Goal: Task Accomplishment & Management: Manage account settings

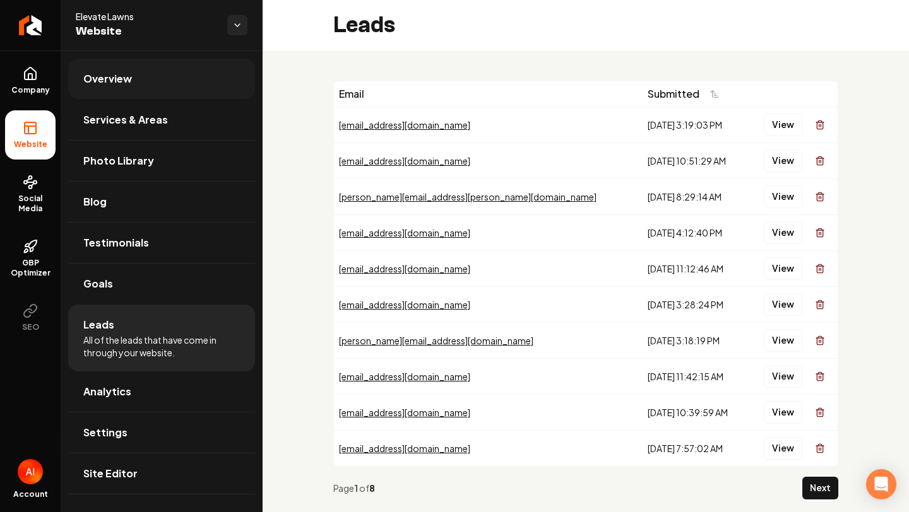
click at [144, 71] on link "Overview" at bounding box center [161, 79] width 187 height 40
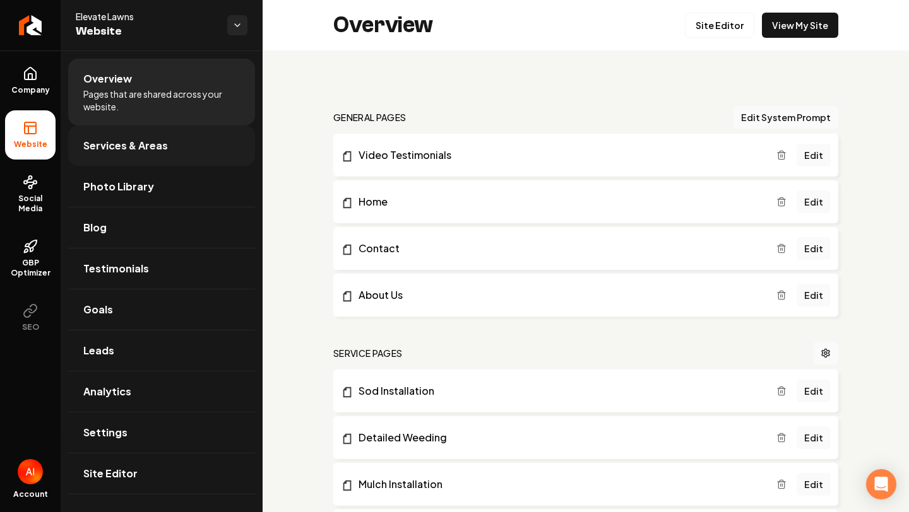
click at [138, 148] on span "Services & Areas" at bounding box center [125, 145] width 85 height 15
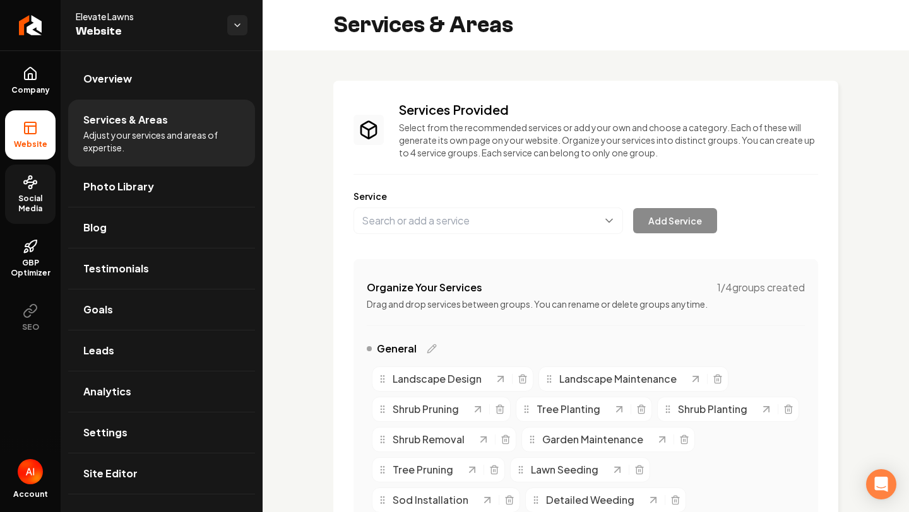
click at [27, 199] on span "Social Media" at bounding box center [30, 204] width 50 height 20
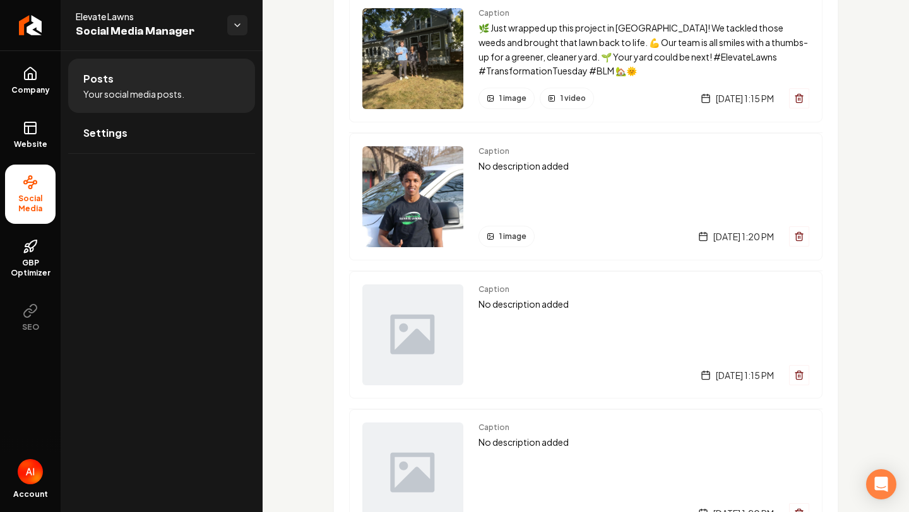
scroll to position [1562, 0]
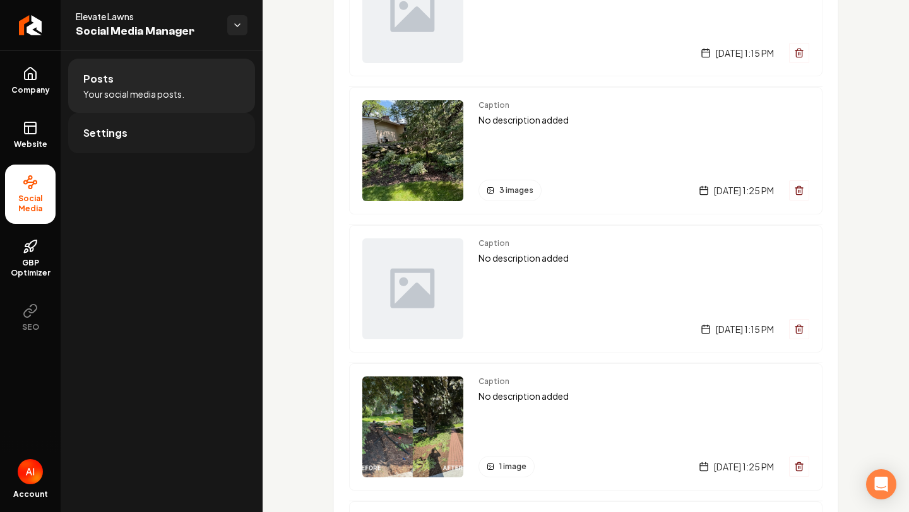
click at [146, 119] on link "Settings" at bounding box center [161, 133] width 187 height 40
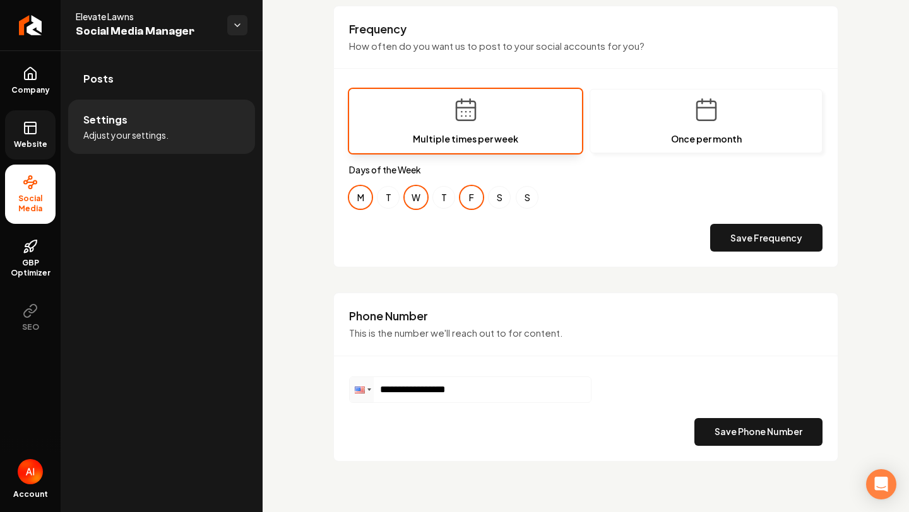
scroll to position [401, 0]
click at [381, 201] on button "T" at bounding box center [388, 198] width 23 height 23
click at [443, 201] on button "T" at bounding box center [443, 198] width 23 height 23
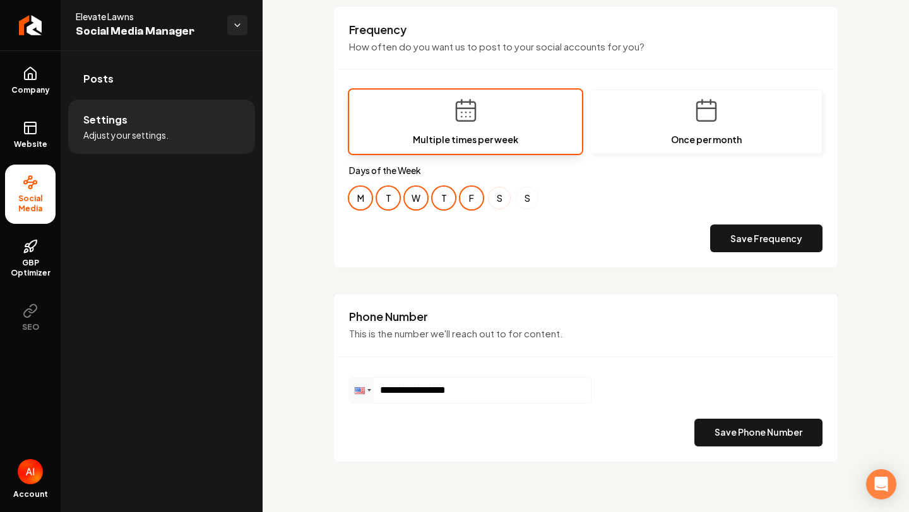
click at [498, 199] on button "S" at bounding box center [499, 198] width 23 height 23
click at [538, 204] on div "M T W T F S S" at bounding box center [585, 198] width 473 height 23
click at [531, 199] on button "S" at bounding box center [526, 198] width 23 height 23
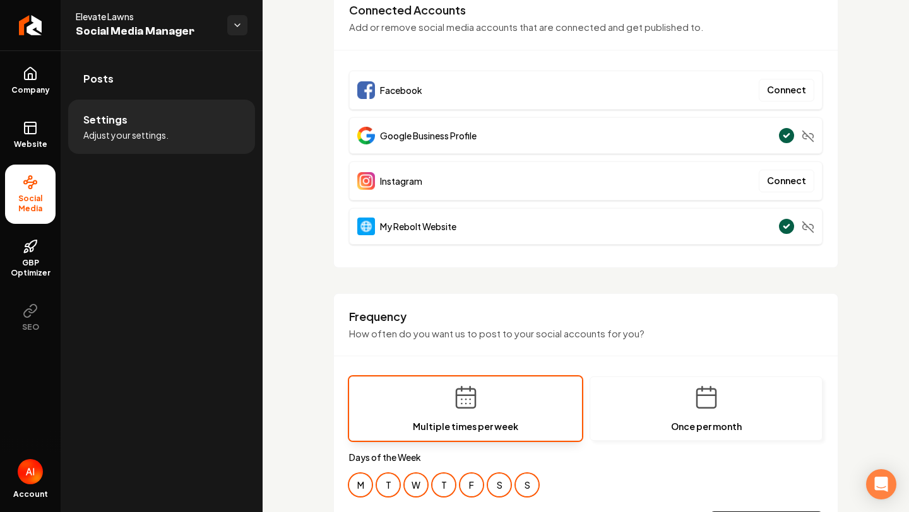
scroll to position [110, 0]
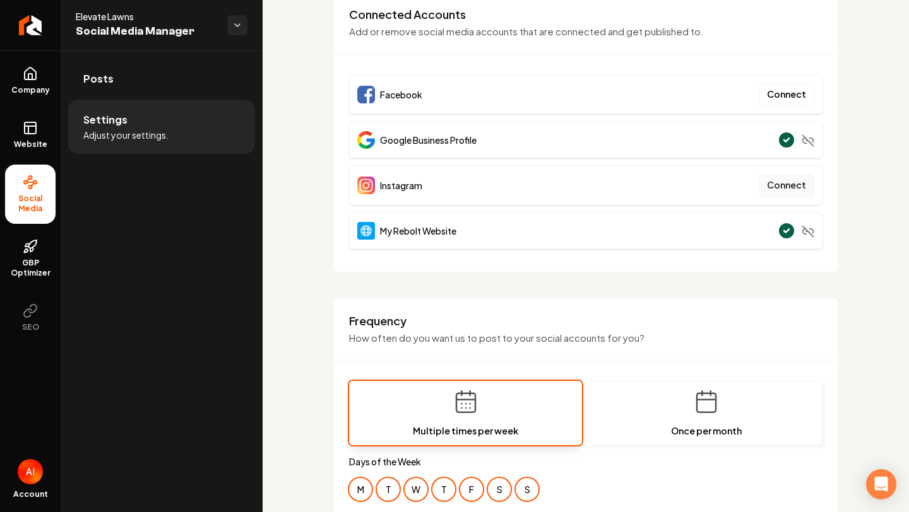
click at [783, 186] on button "Connect" at bounding box center [786, 185] width 56 height 23
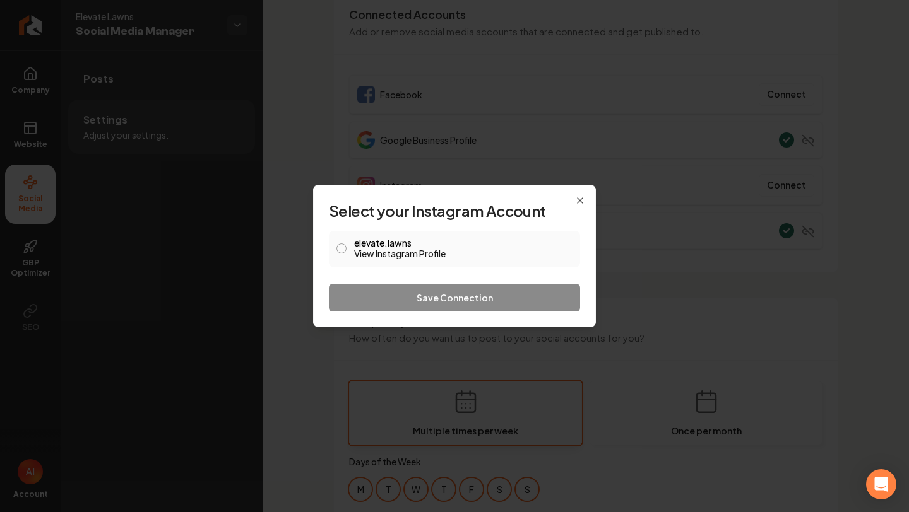
click at [417, 250] on link "View Instagram Profile" at bounding box center [463, 253] width 218 height 13
click at [342, 250] on button "elevate.lawns View Instagram Profile" at bounding box center [341, 249] width 10 height 10
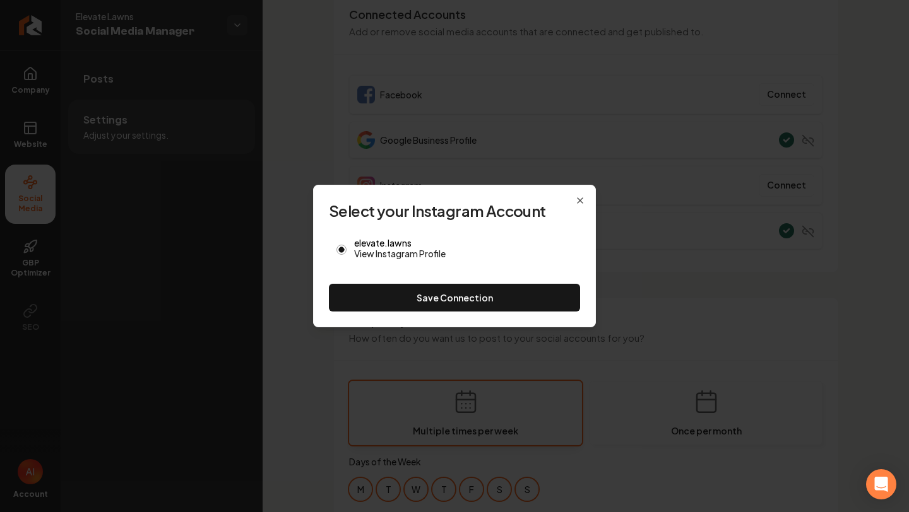
click at [406, 297] on button "Save Connection" at bounding box center [454, 298] width 251 height 28
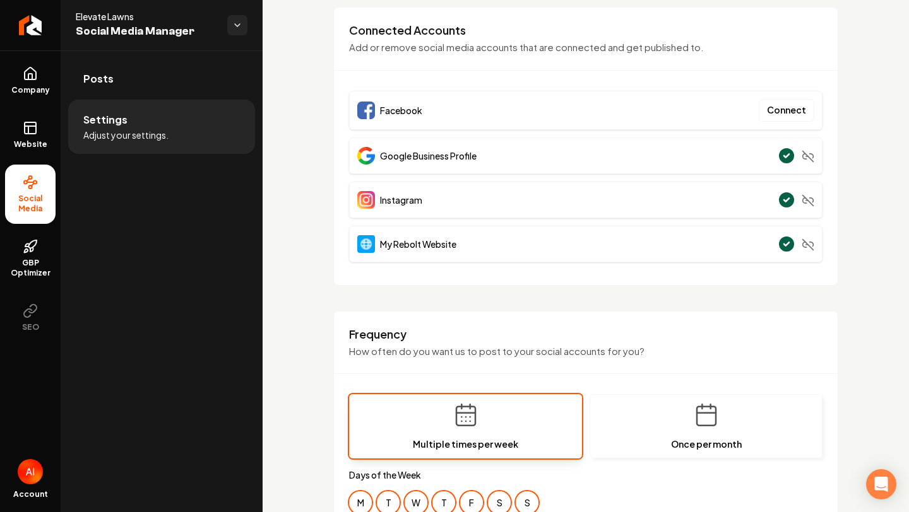
scroll to position [93, 0]
click at [781, 107] on button "Connect" at bounding box center [786, 111] width 56 height 23
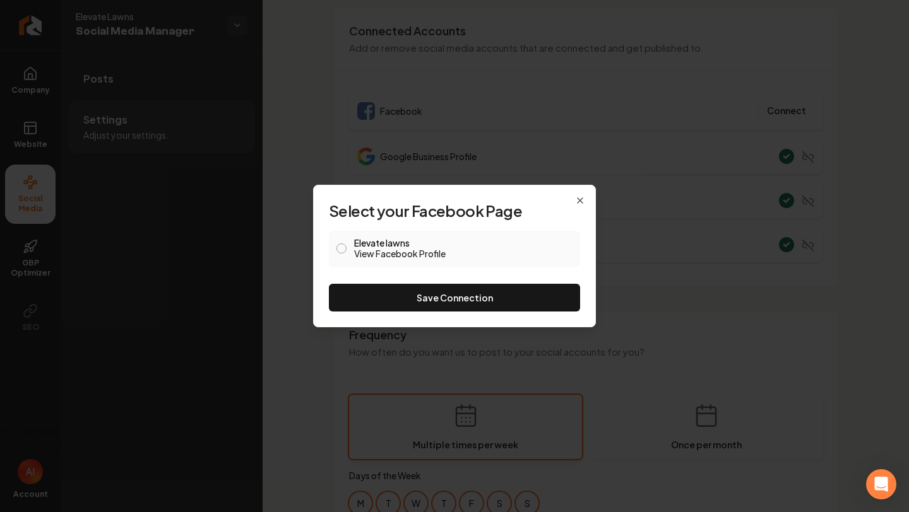
click at [337, 252] on span at bounding box center [341, 249] width 10 height 15
click at [341, 249] on button "Elevate lawns View Facebook Profile" at bounding box center [341, 249] width 10 height 10
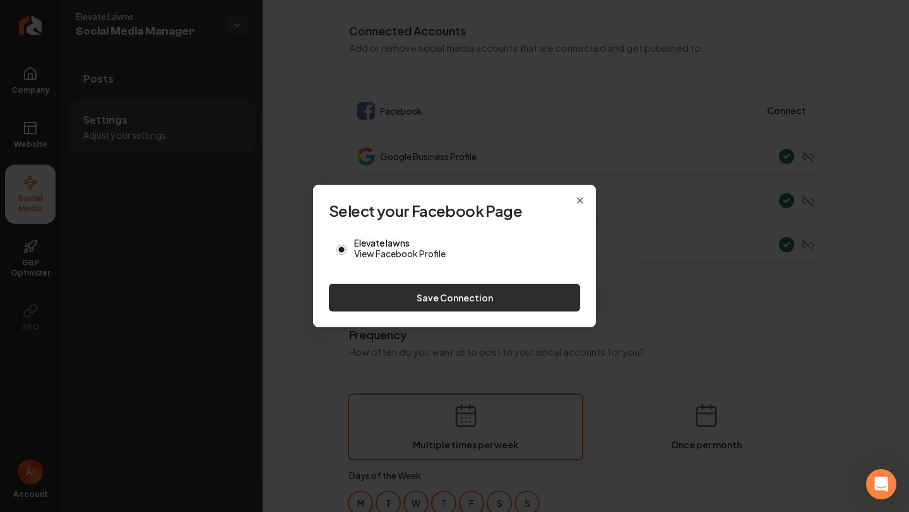
click at [383, 307] on button "Save Connection" at bounding box center [454, 298] width 251 height 28
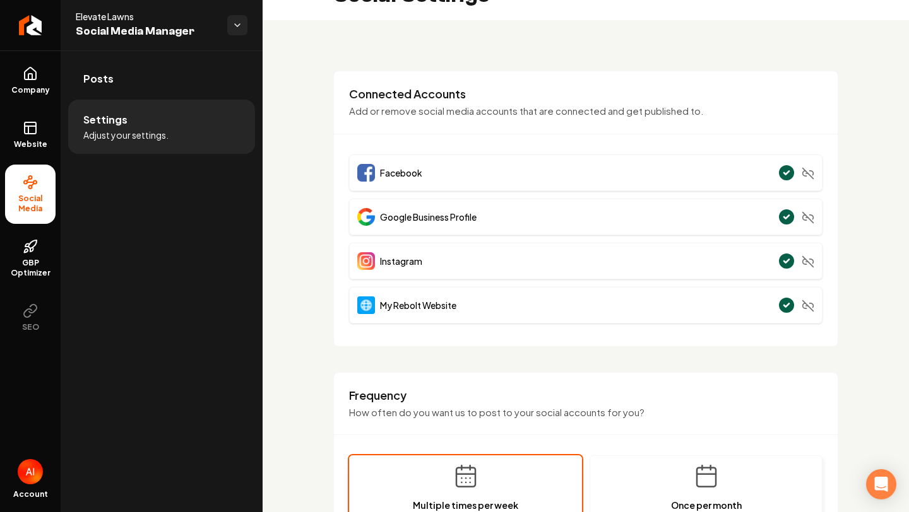
scroll to position [0, 0]
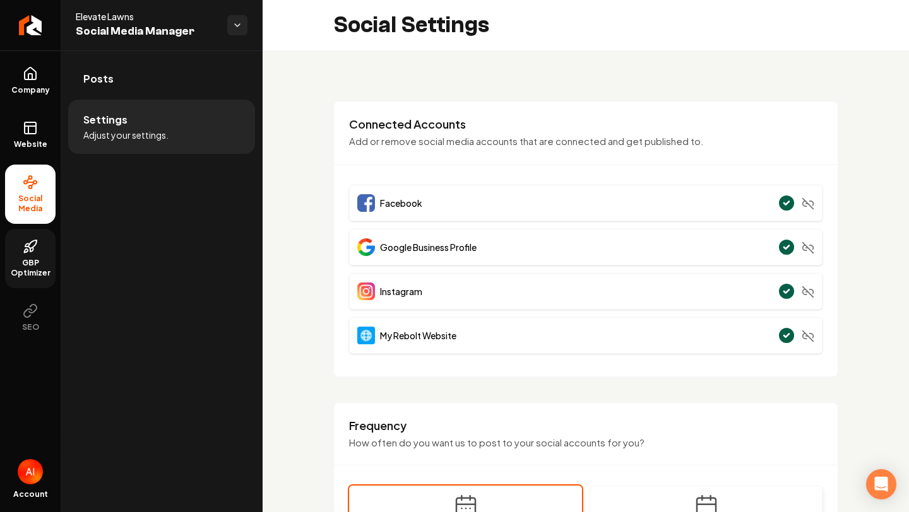
click at [30, 237] on link "GBP Optimizer" at bounding box center [30, 258] width 50 height 59
